Goal: Information Seeking & Learning: Learn about a topic

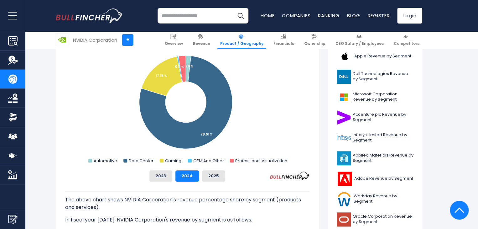
scroll to position [174, 0]
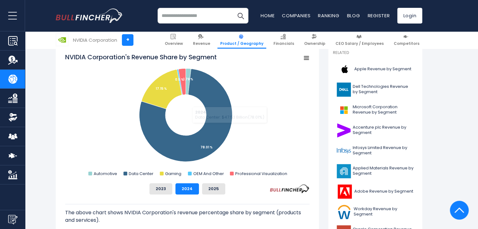
click at [307, 59] on icon "NVIDIA Corporation's Revenue Share by Segment" at bounding box center [306, 57] width 4 height 3
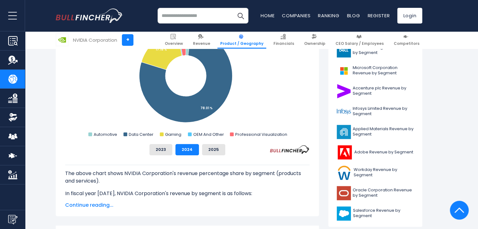
scroll to position [214, 0]
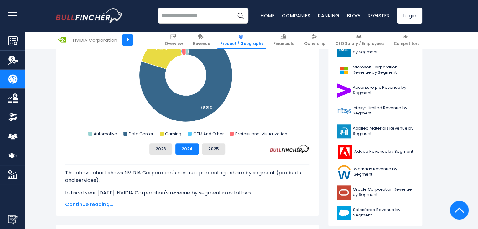
click at [83, 205] on span "Continue reading..." at bounding box center [187, 205] width 244 height 8
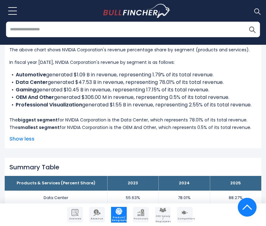
scroll to position [365, 0]
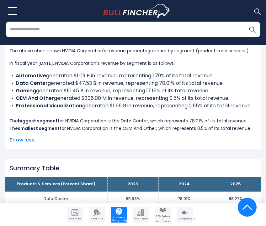
click at [183, 126] on div "The above chart shows NVIDIA Corporation's revenue percentage share by segment …" at bounding box center [132, 87] width 247 height 90
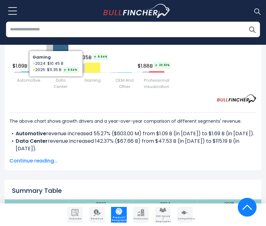
scroll to position [950, 0]
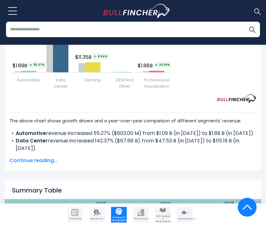
click at [38, 157] on span "Continue reading..." at bounding box center [132, 161] width 247 height 8
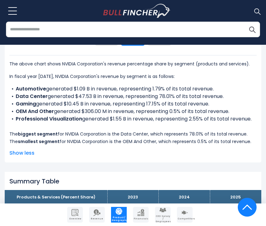
scroll to position [353, 0]
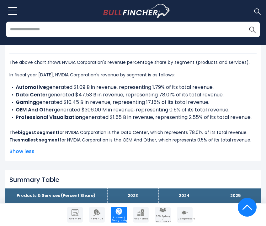
click at [103, 118] on li "Professional Visualization generated $1.55 B in revenue, representing 2.55% of …" at bounding box center [132, 118] width 247 height 8
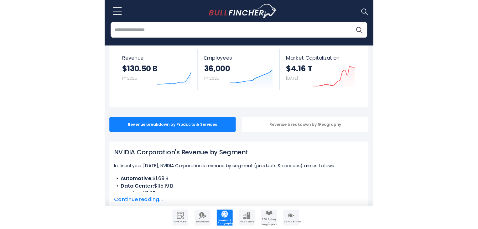
scroll to position [38, 0]
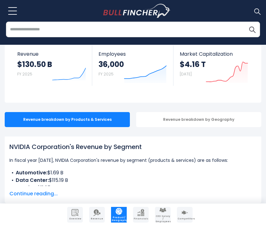
click at [77, 147] on h1 "NVIDIA Corporation's Revenue by Segment" at bounding box center [132, 146] width 247 height 9
copy div "NVIDIA Corporation's Revenue by Segment"
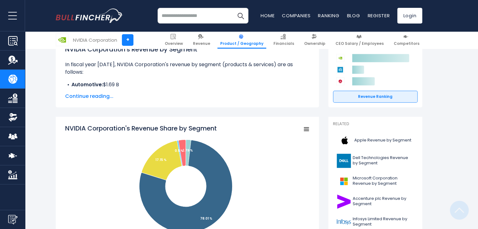
scroll to position [103, 0]
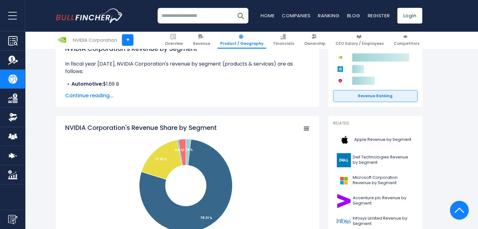
click at [95, 94] on span "Continue reading..." at bounding box center [187, 96] width 244 height 8
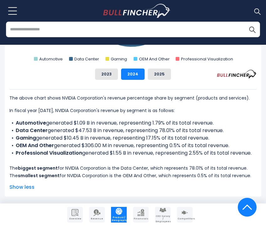
scroll to position [378, 0]
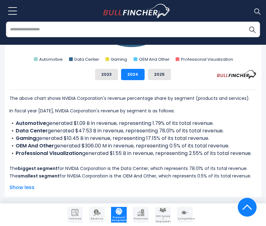
click at [112, 79] on button "2023" at bounding box center [106, 74] width 23 height 11
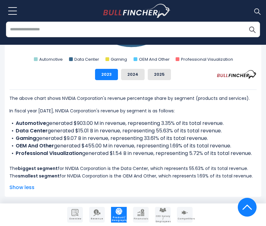
click at [66, 117] on div "The above chart shows NVIDIA Corporation's revenue percentage share by segment …" at bounding box center [132, 135] width 247 height 90
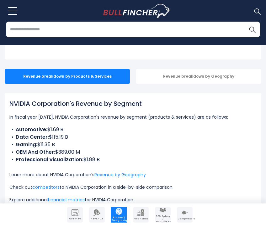
scroll to position [87, 0]
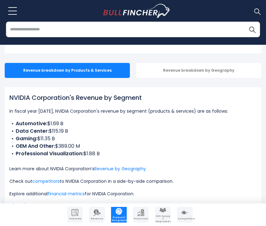
drag, startPoint x: 12, startPoint y: 97, endPoint x: 154, endPoint y: 98, distance: 142.3
click at [154, 98] on h1 "NVIDIA Corporation's Revenue by Segment" at bounding box center [132, 97] width 247 height 9
drag, startPoint x: 159, startPoint y: 97, endPoint x: 9, endPoint y: 97, distance: 150.1
click at [9, 97] on h1 "NVIDIA Corporation's Revenue by Segment" at bounding box center [132, 97] width 247 height 9
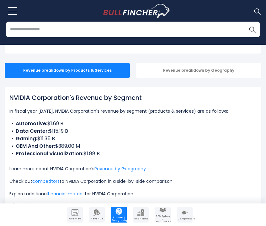
copy h1 "NVIDIA Corporation's Revenue by Segment"
click at [146, 119] on div "NVIDIA Corporation's Revenue by Segment In fiscal year 2025, NVIDIA Corporation…" at bounding box center [132, 145] width 247 height 105
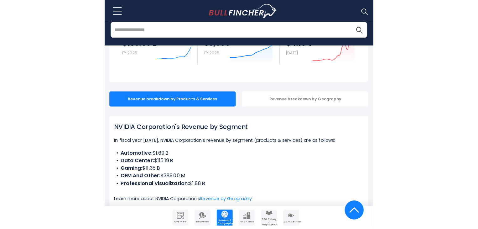
scroll to position [0, 0]
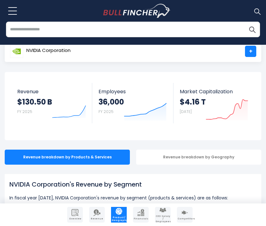
click at [76, 209] on link "Overview" at bounding box center [75, 215] width 16 height 16
click at [75, 215] on img "Company Overview" at bounding box center [74, 212] width 7 height 7
click at [97, 216] on img "Company Revenue" at bounding box center [96, 212] width 7 height 7
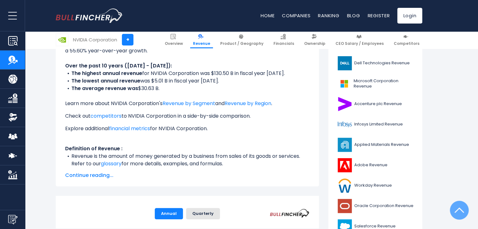
scroll to position [190, 0]
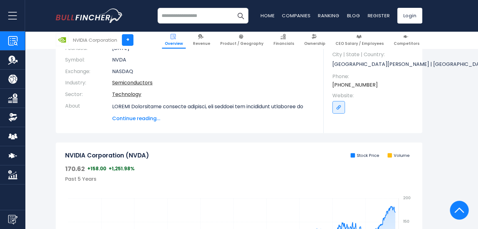
scroll to position [137, 0]
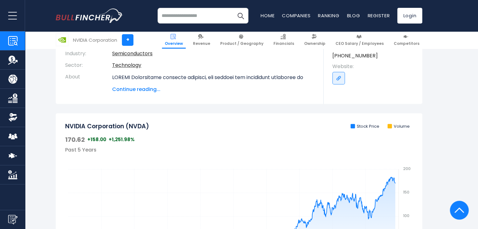
click at [144, 92] on span "Continue reading..." at bounding box center [213, 90] width 202 height 8
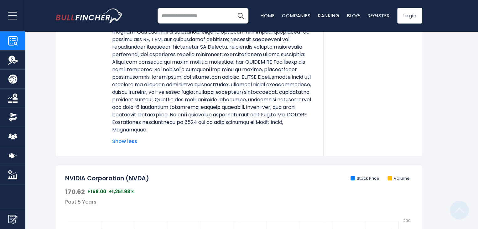
scroll to position [0, 0]
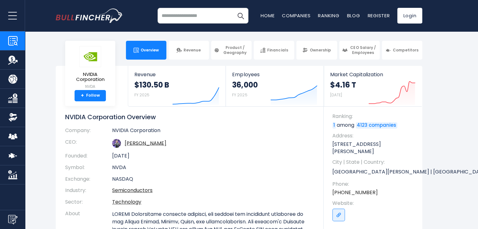
click at [342, 208] on link "Go to link" at bounding box center [338, 214] width 13 height 13
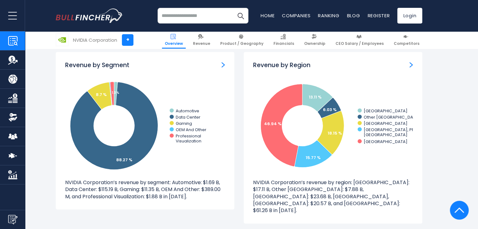
scroll to position [724, 0]
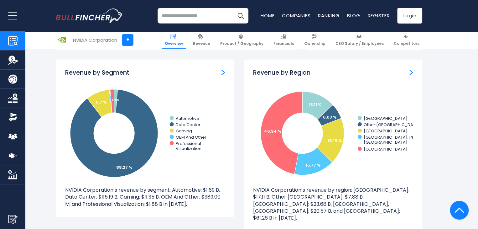
click at [224, 70] on img "Revenue by Segment" at bounding box center [223, 73] width 3 height 6
click at [145, 202] on p "NVIDIA Corporation’s revenue by segment: Automotive: $1.69 B, Data Center: $115…" at bounding box center [145, 196] width 160 height 21
